Goal: Task Accomplishment & Management: Manage account settings

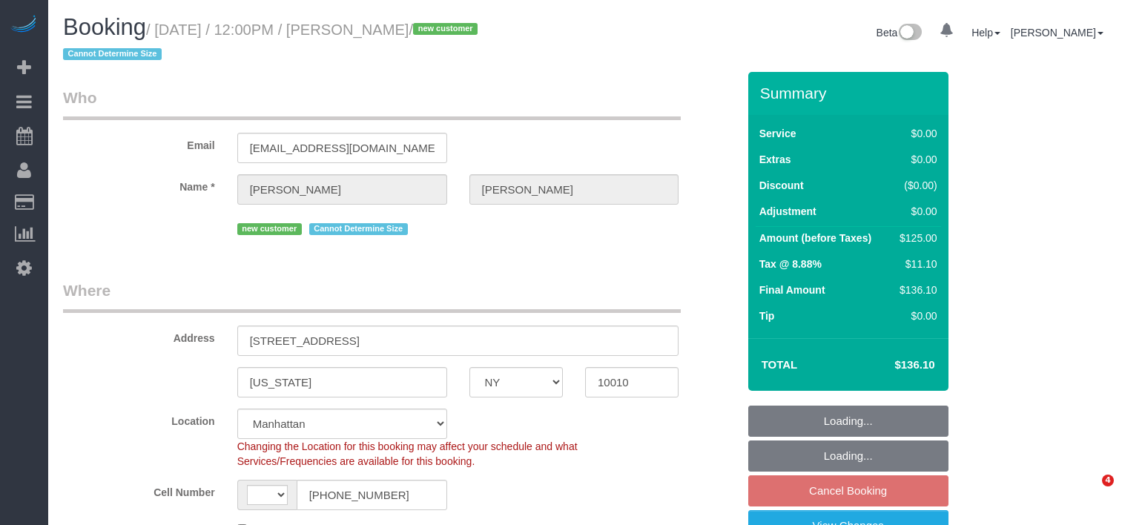
select select "NY"
select select "object:478"
select select "number:58"
select select "number:72"
select select "number:15"
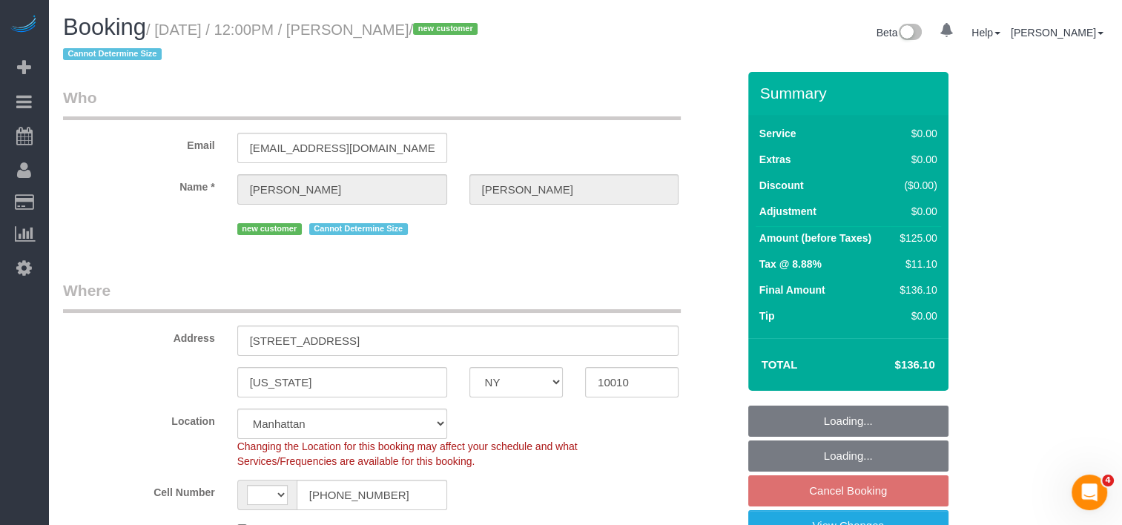
select select "number:5"
select select "string:stripe-pm_1S3dvy4VGloSiKo7qg53GmC9"
select select "object:730"
select select "string:[GEOGRAPHIC_DATA]"
select select "spot4"
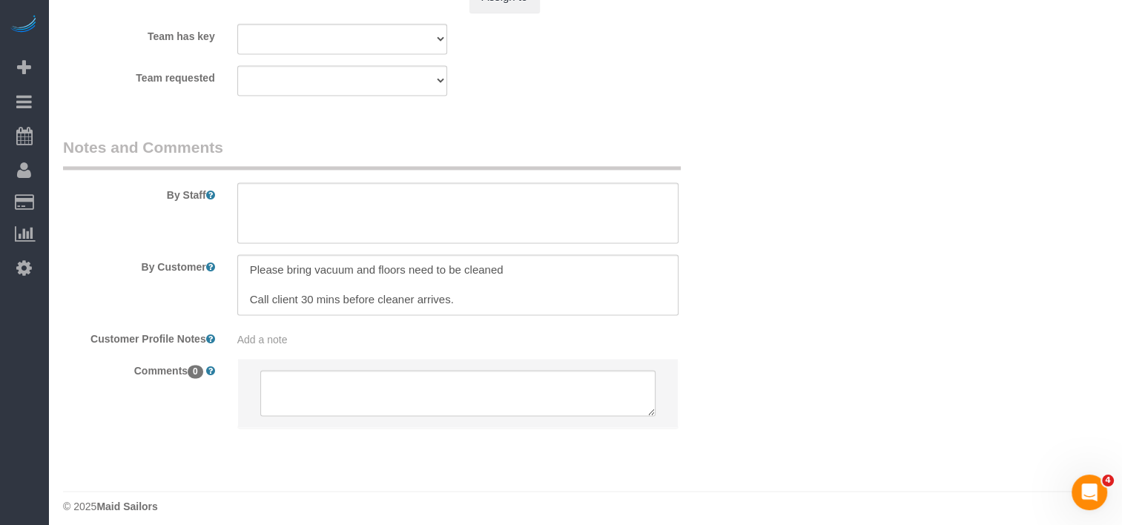
scroll to position [2077, 0]
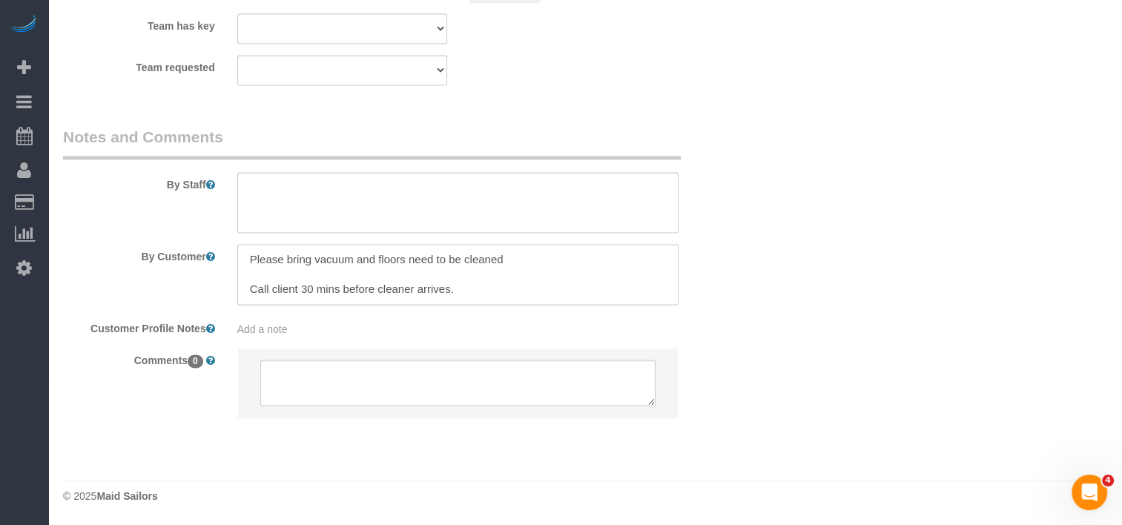
drag, startPoint x: 501, startPoint y: 290, endPoint x: 119, endPoint y: 273, distance: 383.1
click at [119, 273] on div "By Customer" at bounding box center [400, 274] width 696 height 61
click at [269, 292] on textarea at bounding box center [458, 274] width 442 height 61
click at [282, 291] on textarea at bounding box center [458, 274] width 442 height 61
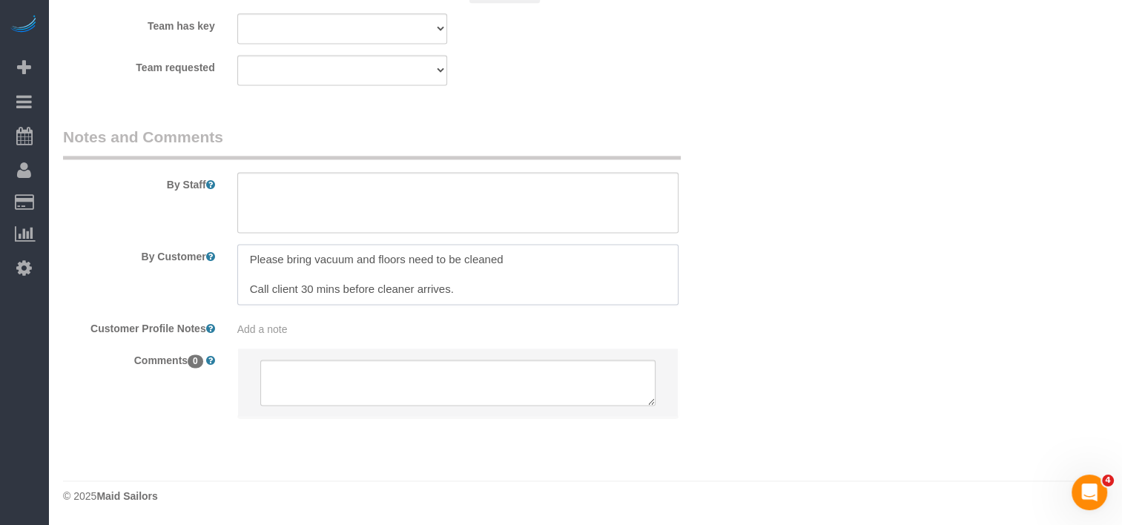
click at [282, 291] on textarea at bounding box center [458, 274] width 442 height 61
click at [398, 296] on textarea at bounding box center [458, 274] width 442 height 61
drag, startPoint x: 463, startPoint y: 289, endPoint x: 386, endPoint y: 294, distance: 77.3
click at [386, 294] on textarea at bounding box center [458, 274] width 442 height 61
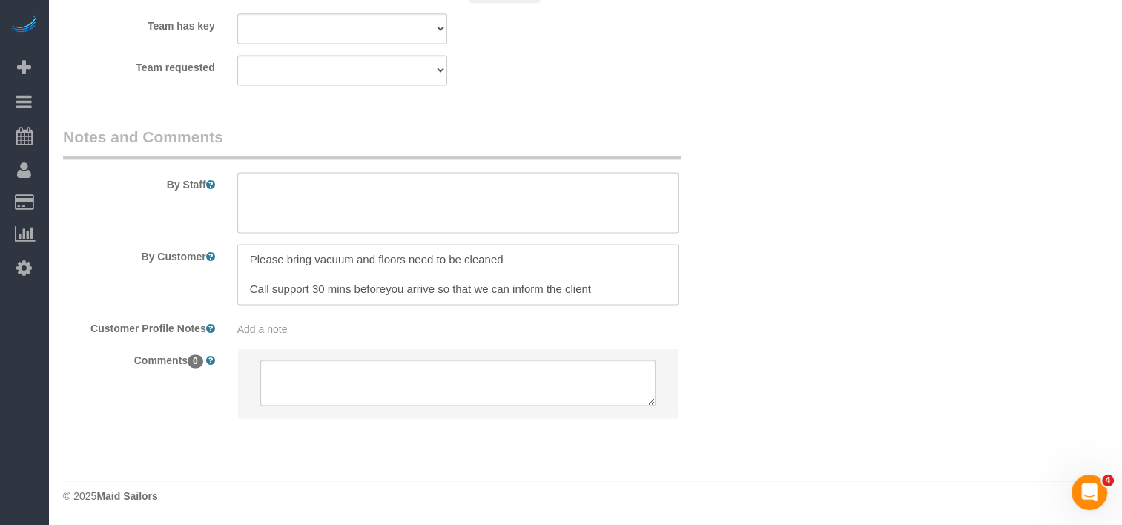
click at [386, 294] on textarea at bounding box center [458, 274] width 442 height 61
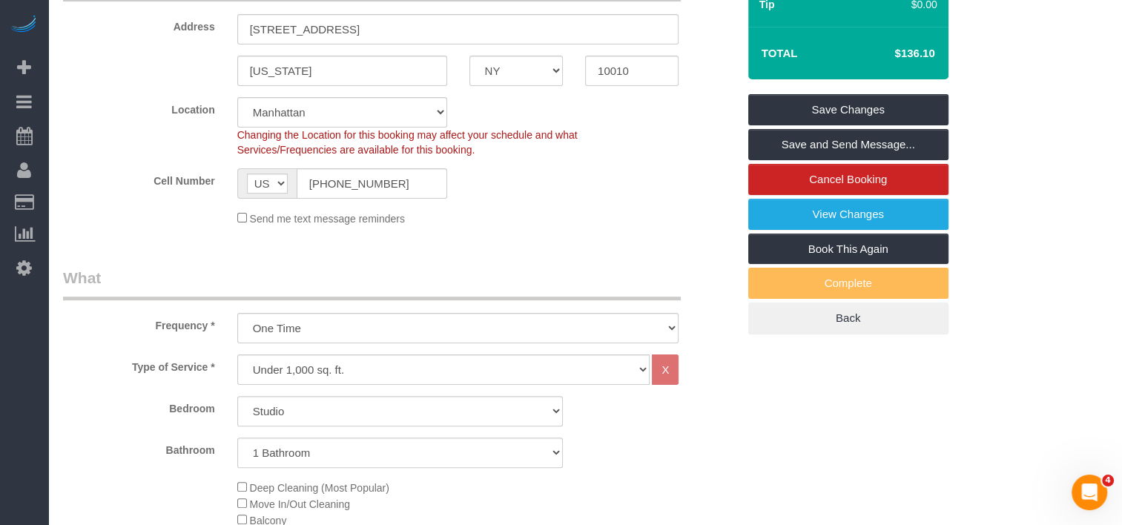
scroll to position [223, 0]
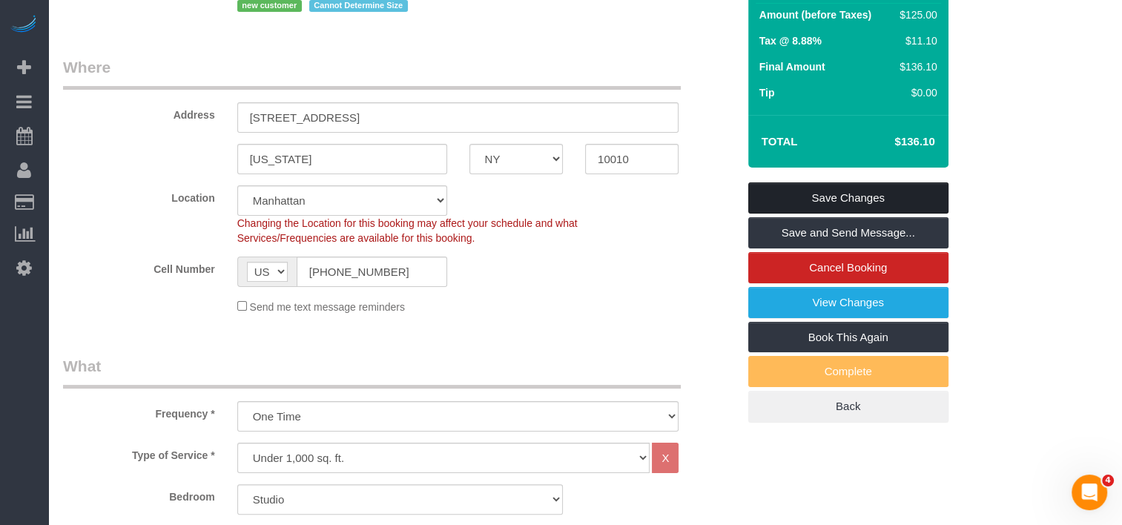
type textarea "Please bring vacuum and floors need to be cleaned Call support 30 mins before y…"
click at [845, 200] on link "Save Changes" at bounding box center [848, 197] width 200 height 31
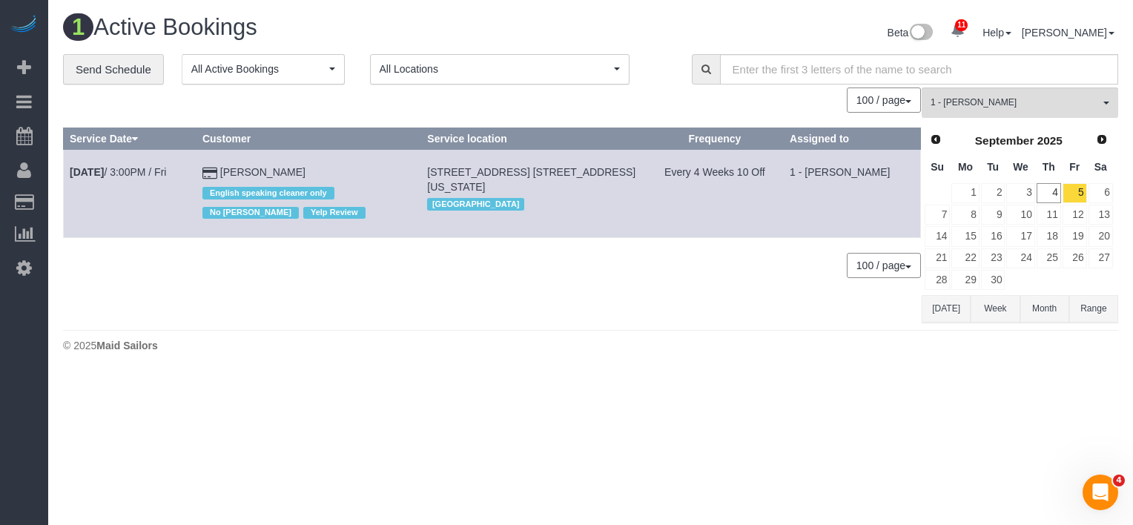
drag, startPoint x: 737, startPoint y: 471, endPoint x: 956, endPoint y: 524, distance: 225.0
click at [737, 471] on body "11 Beta Your Notifications You have 0 alerts × You have 2 to charge for [DATE] …" at bounding box center [566, 262] width 1133 height 525
